Goal: Task Accomplishment & Management: Manage account settings

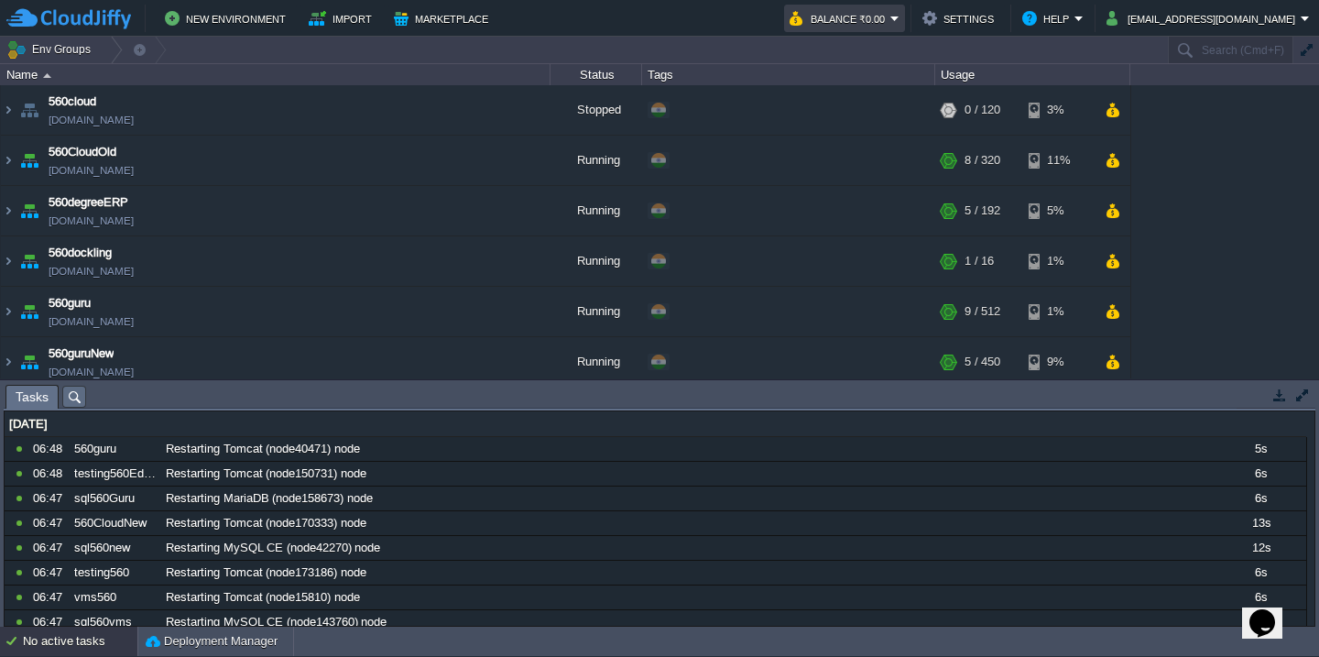
click at [891, 18] on button "Balance ₹0.00" at bounding box center [840, 18] width 101 height 22
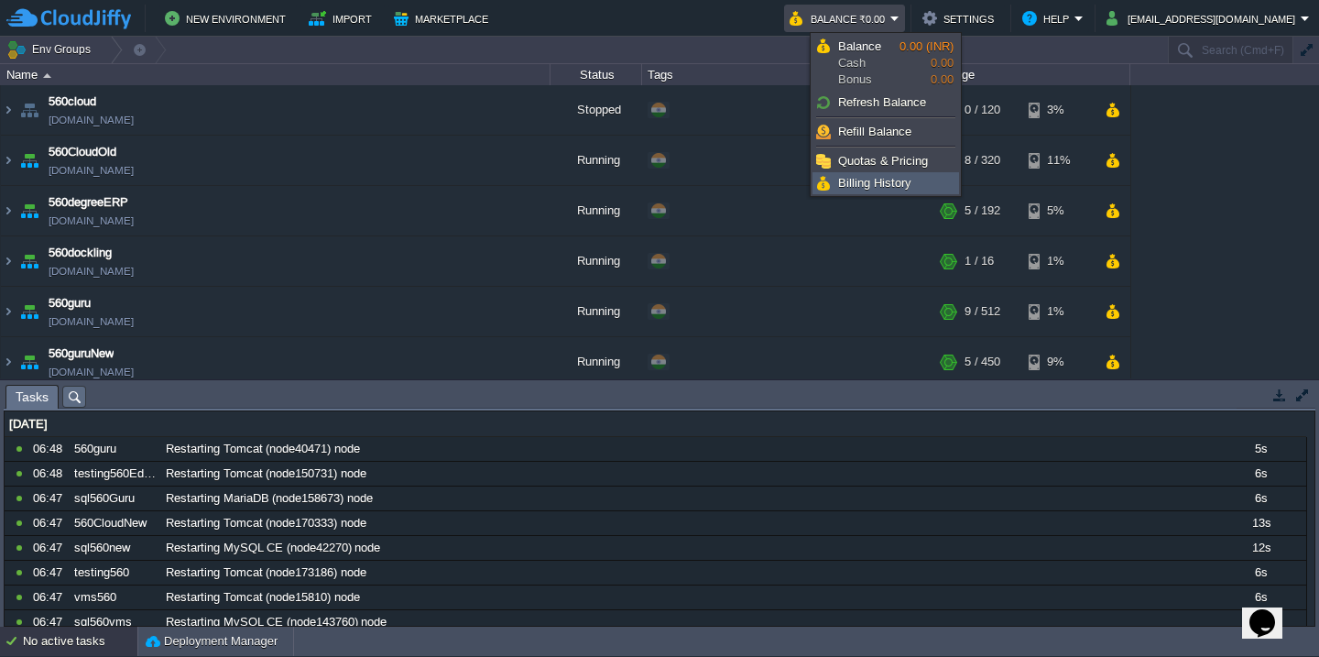
click at [855, 177] on span "Billing History" at bounding box center [874, 183] width 73 height 14
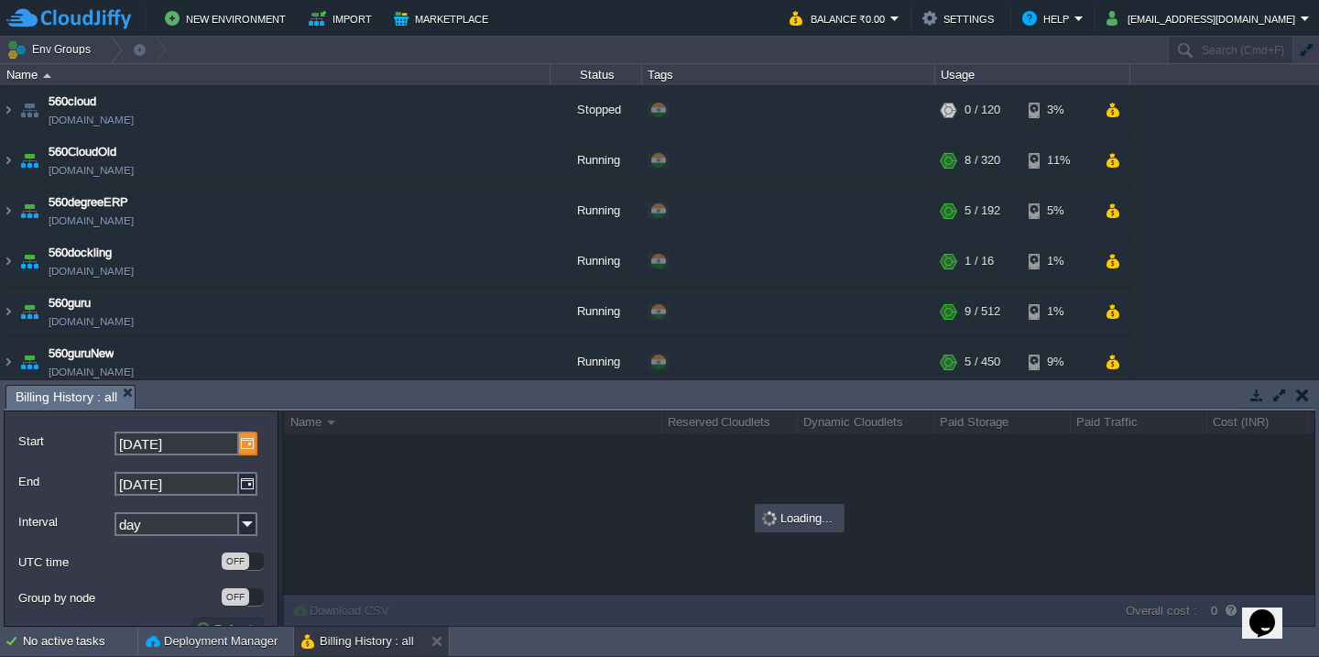
click at [246, 444] on img at bounding box center [248, 444] width 18 height 24
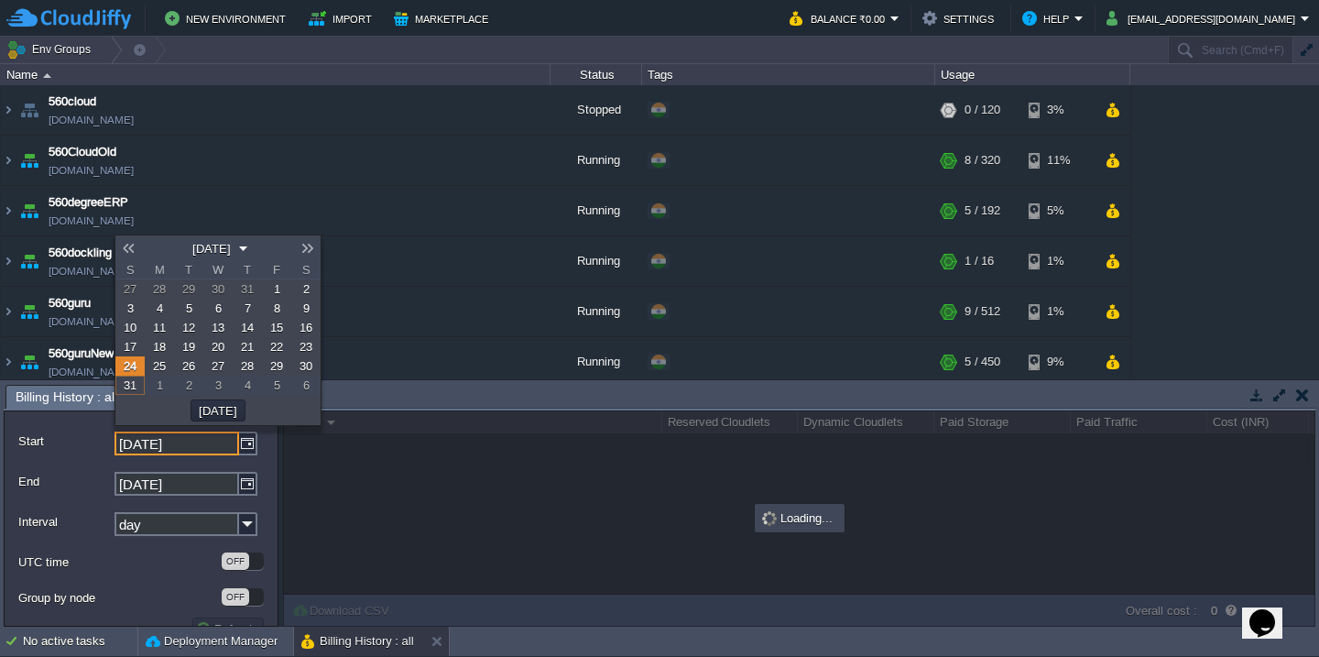
click at [271, 290] on link "1" at bounding box center [276, 288] width 29 height 19
type input "[DATE]"
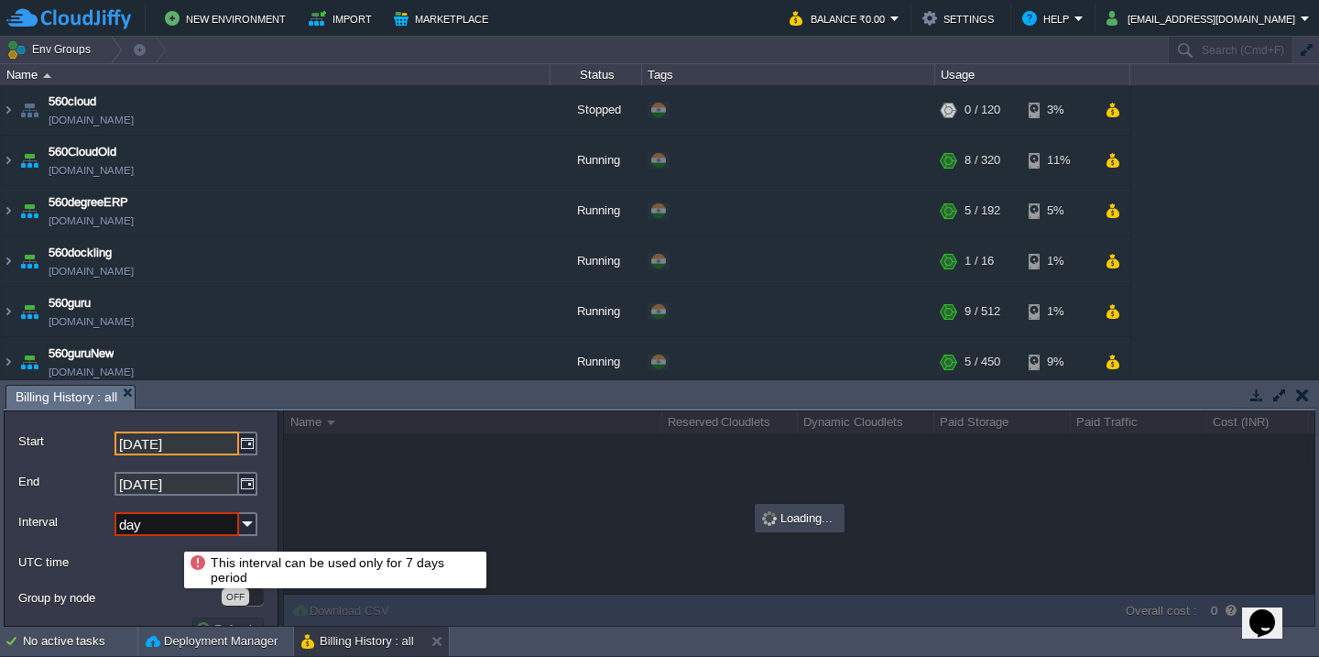
click at [186, 527] on input "day" at bounding box center [177, 524] width 125 height 24
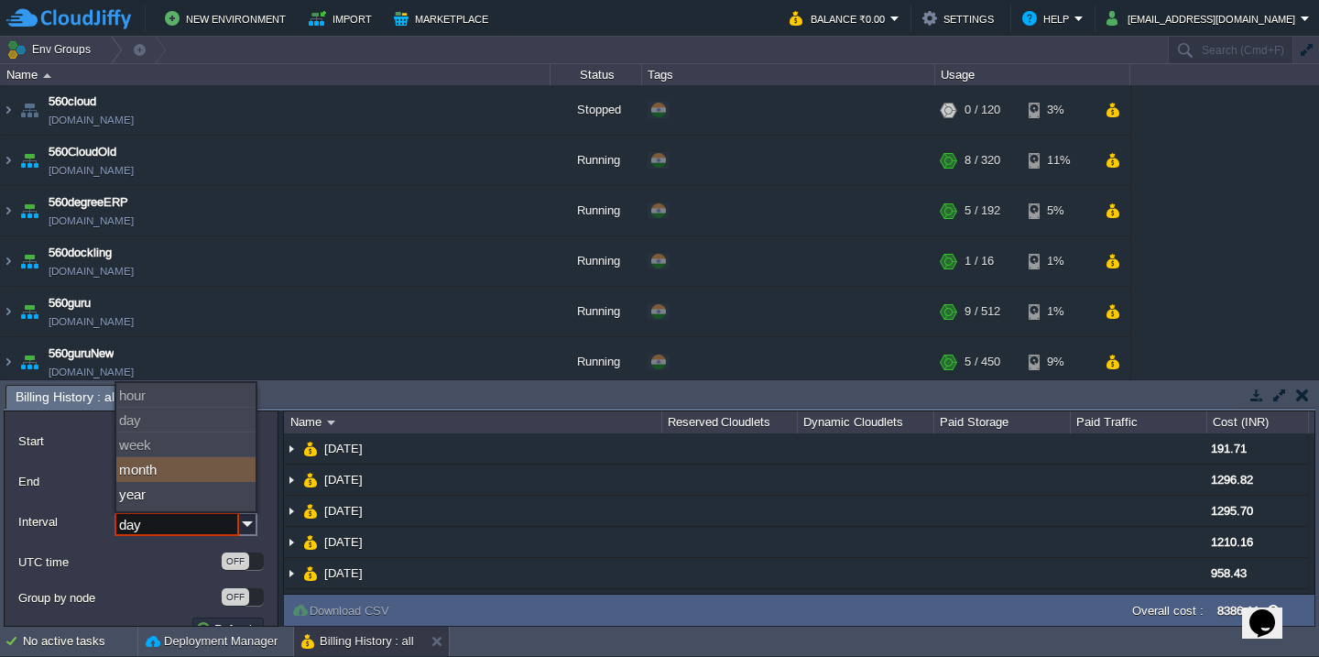
click at [202, 473] on div "month" at bounding box center [185, 469] width 139 height 25
type input "month"
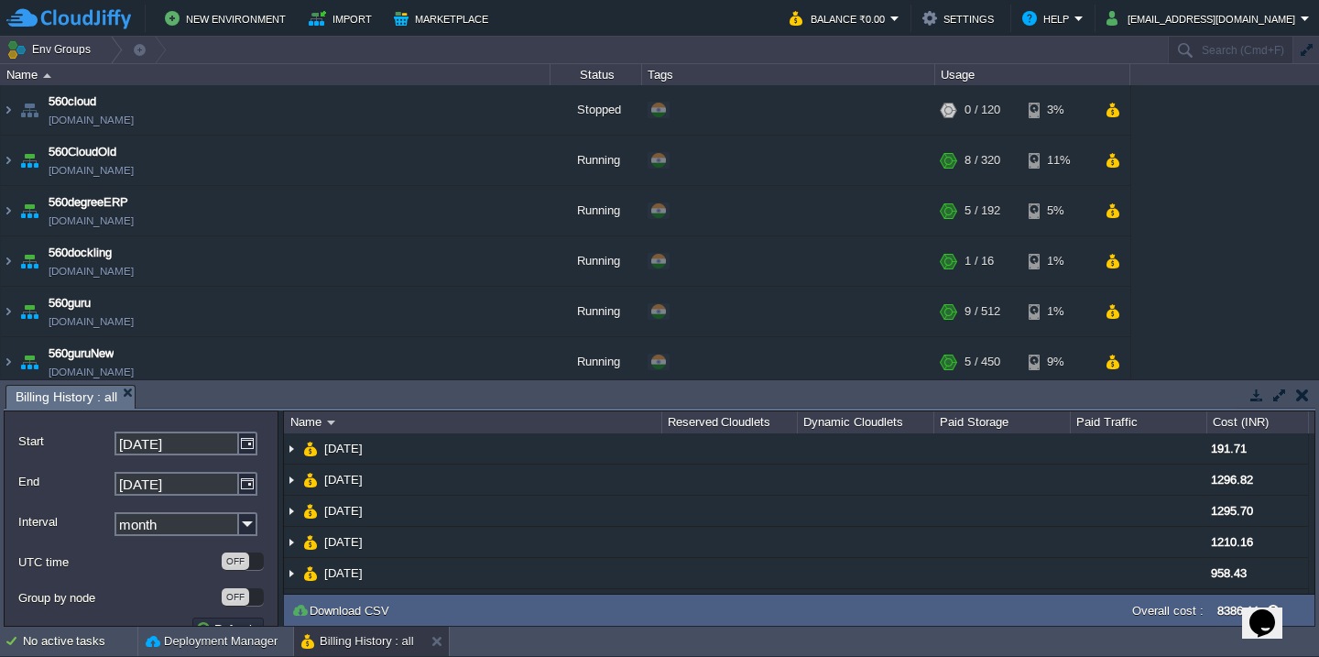
scroll to position [29, 0]
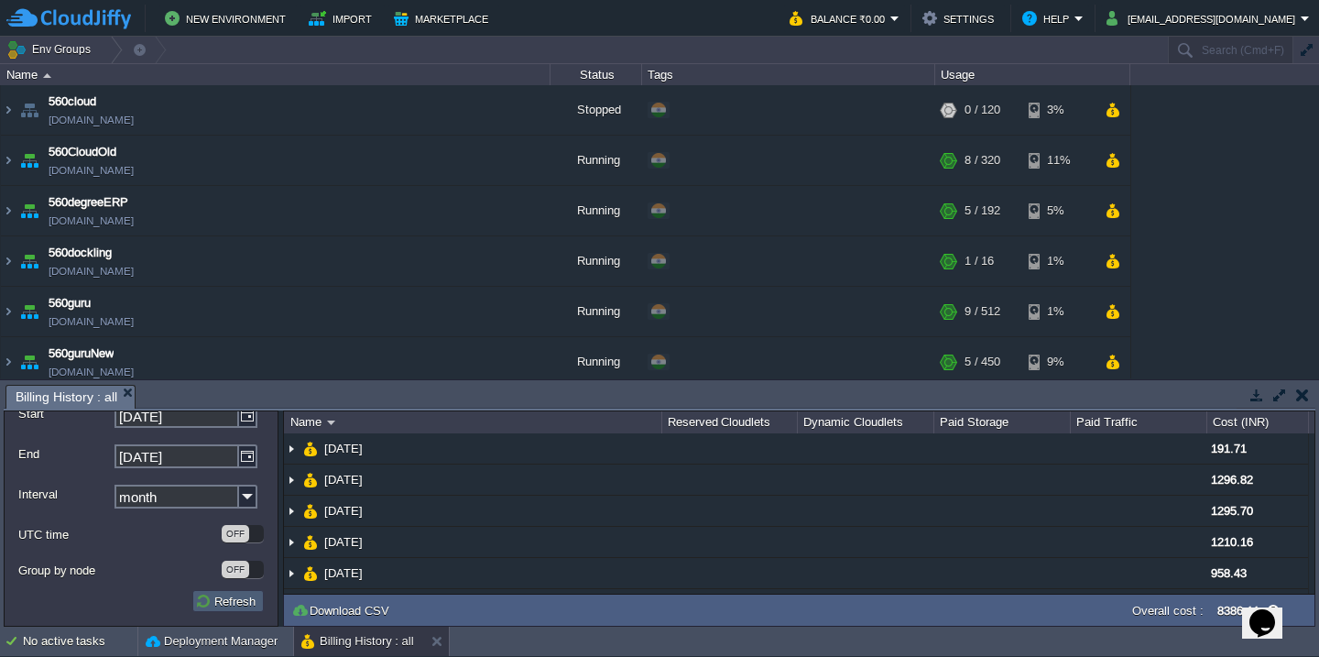
click at [211, 606] on button "Refresh" at bounding box center [228, 601] width 66 height 16
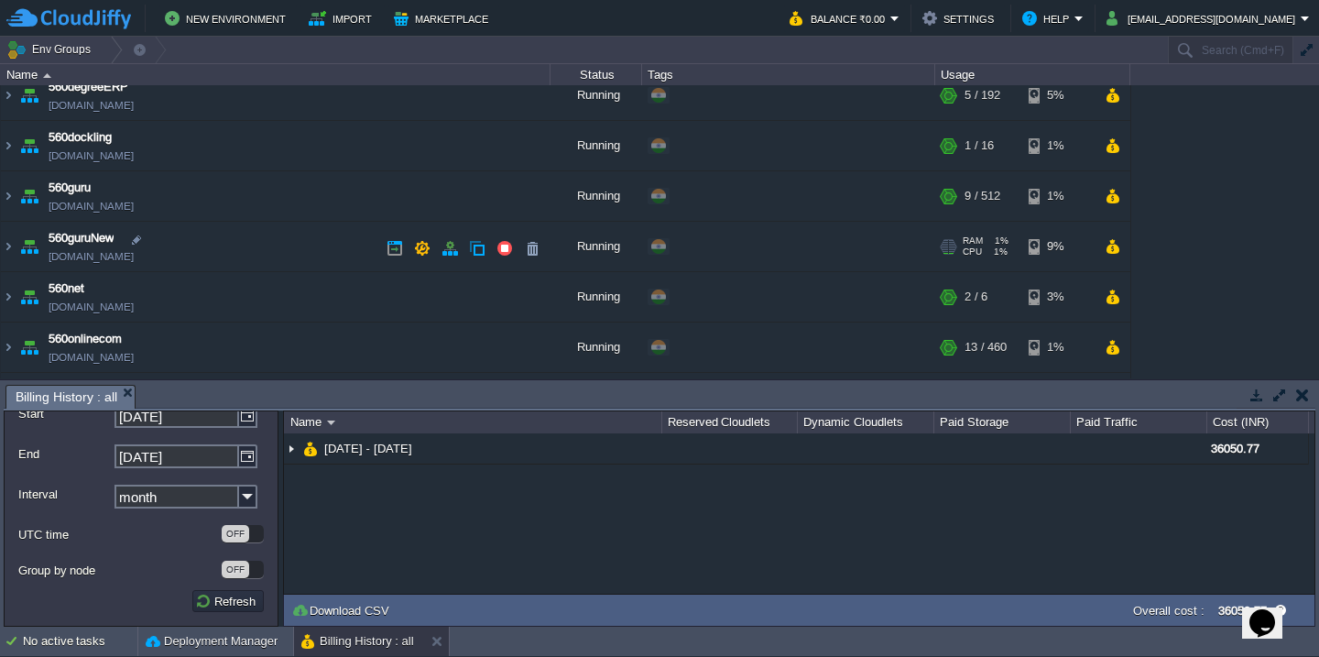
scroll to position [99, 0]
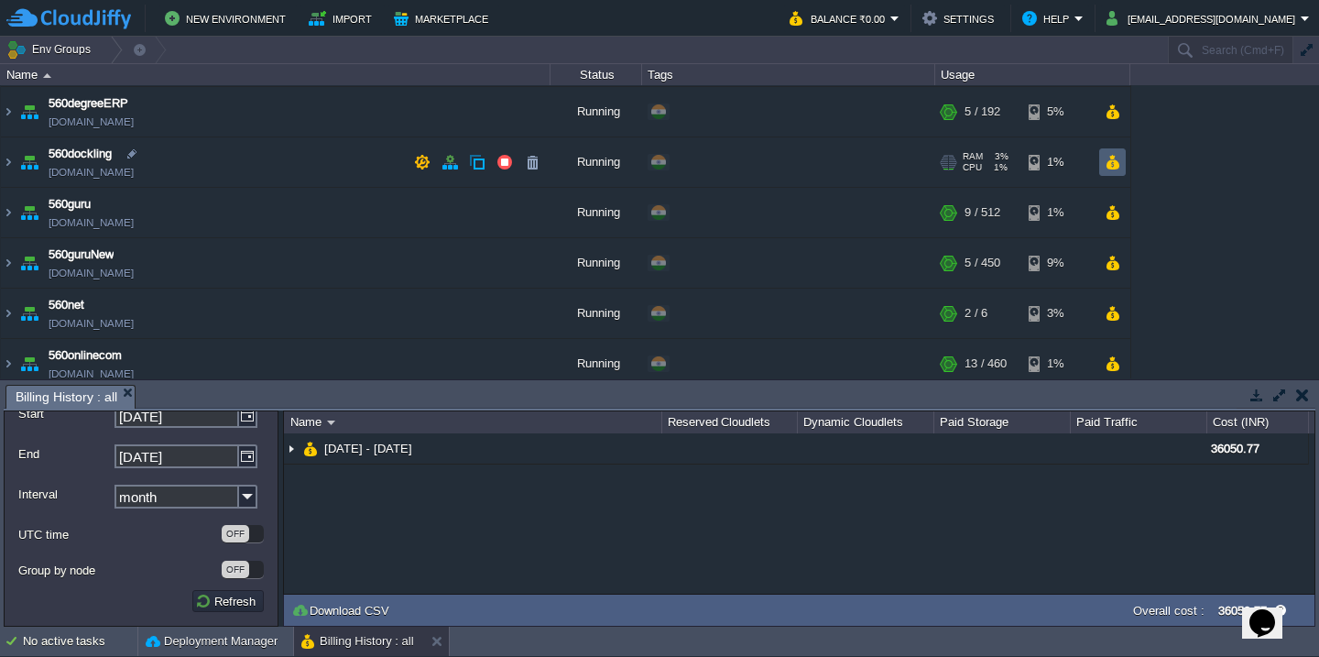
click at [1113, 166] on button "button" at bounding box center [1113, 162] width 16 height 16
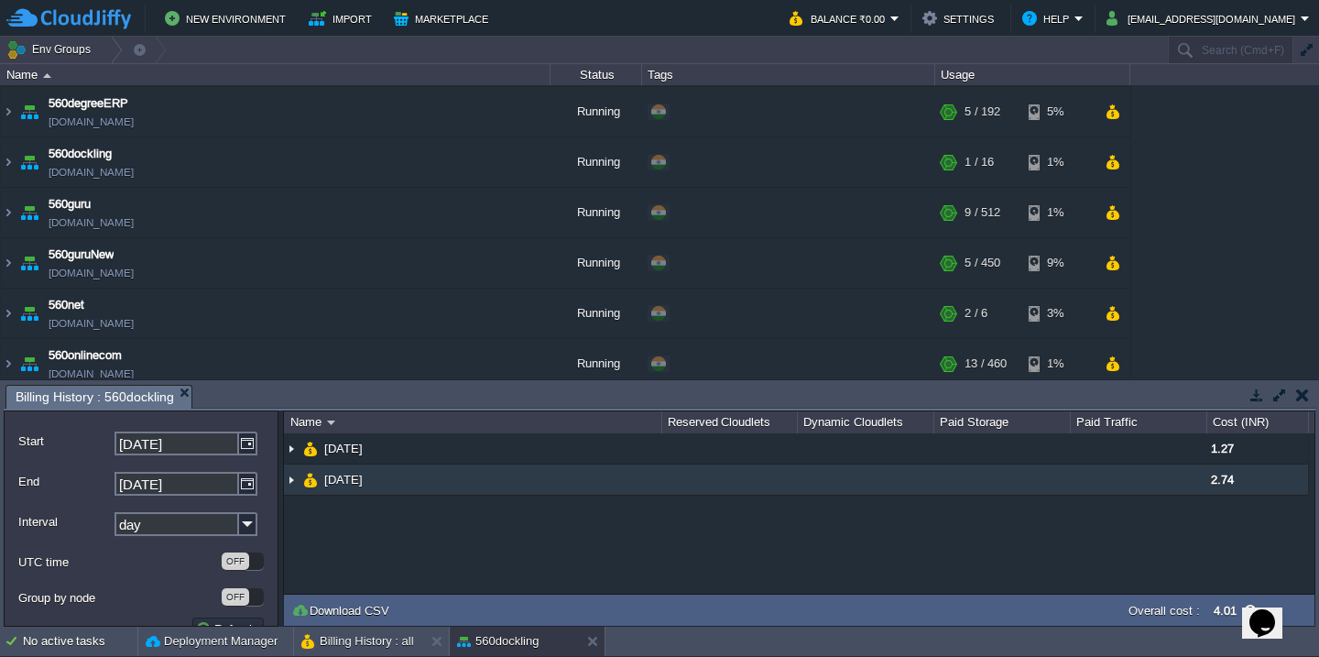
click at [607, 484] on td "[DATE]" at bounding box center [472, 479] width 377 height 31
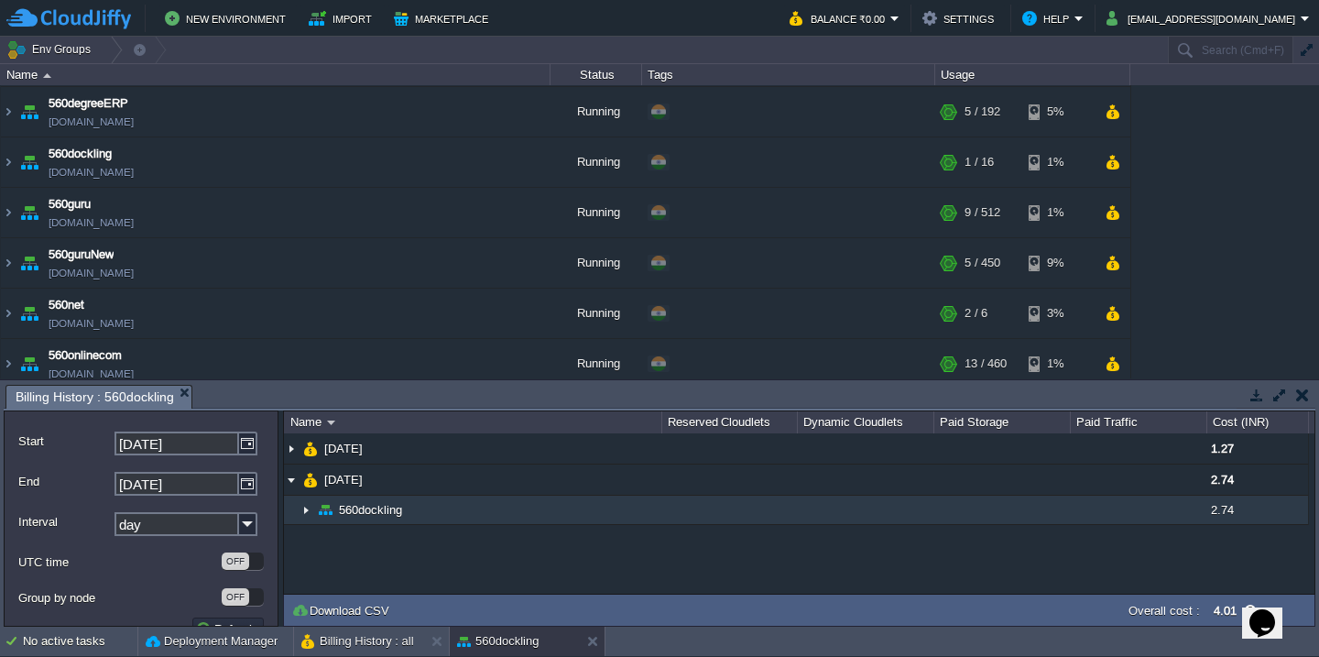
click at [590, 514] on td "560dockling" at bounding box center [472, 510] width 377 height 29
